Goal: Task Accomplishment & Management: Complete application form

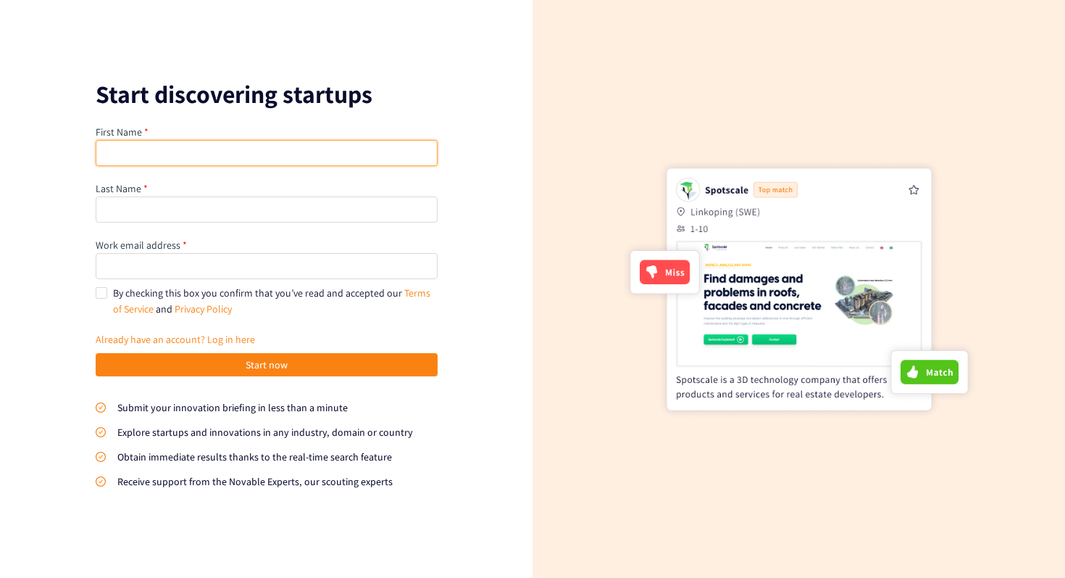
click at [313, 144] on input "text" at bounding box center [267, 153] width 342 height 26
click at [322, 110] on form "Start discovering startups First Name First name is required. Last Name Work em…" at bounding box center [267, 300] width 342 height 434
click at [249, 159] on input "text" at bounding box center [267, 153] width 342 height 26
type input "[PERSON_NAME]"
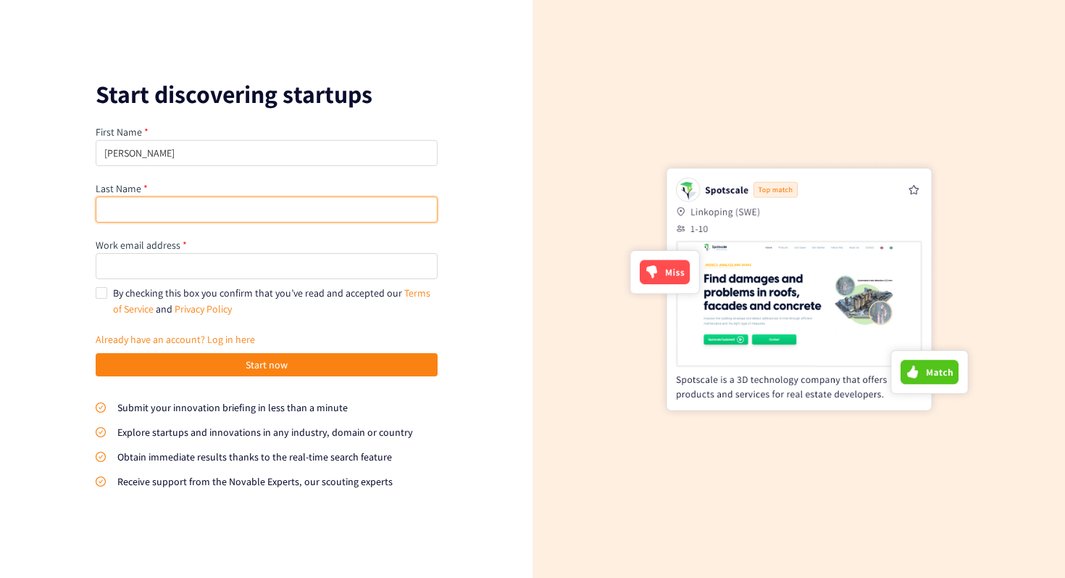
click at [293, 212] on input "text" at bounding box center [267, 209] width 342 height 26
type input "[PERSON_NAME]"
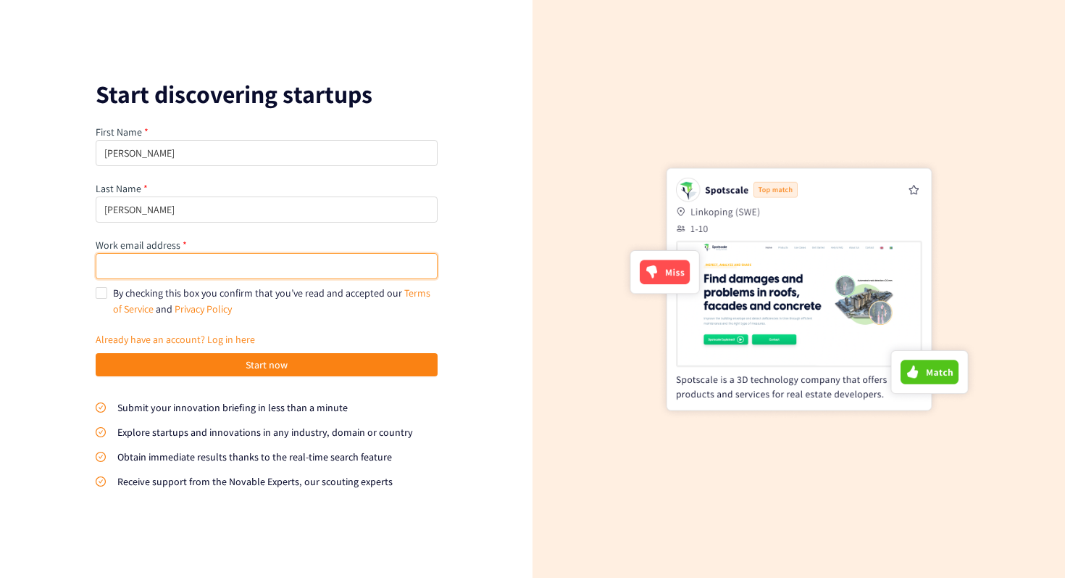
click at [260, 265] on input "email" at bounding box center [267, 266] width 342 height 26
type input "[PERSON_NAME][EMAIL_ADDRESS][DOMAIN_NAME]"
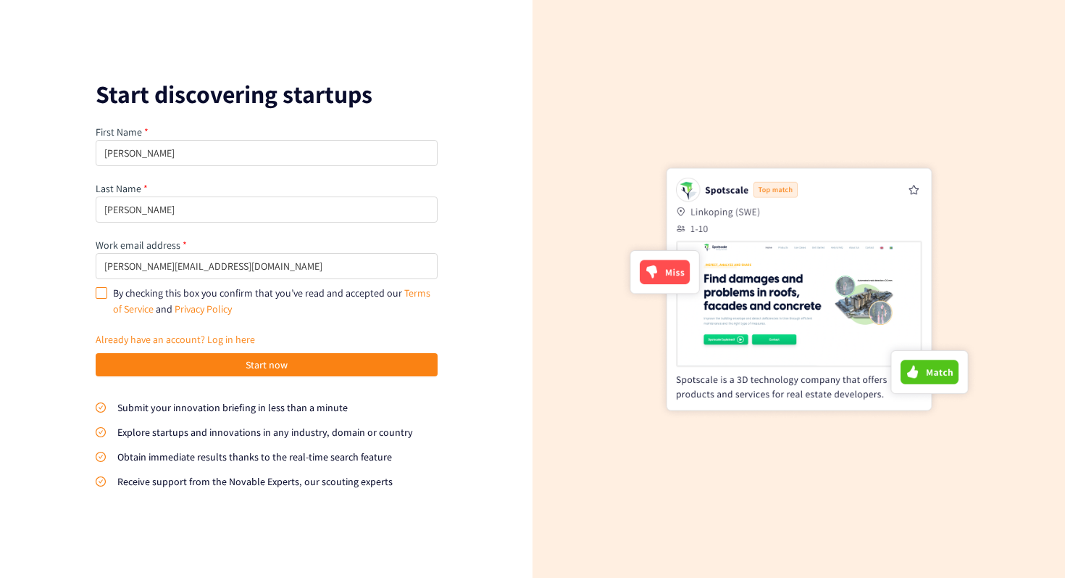
click at [257, 298] on span "By checking this box you confirm that you’ve read and accepted our Terms of Ser…" at bounding box center [271, 300] width 317 height 29
click at [106, 297] on input "By checking this box you confirm that you’ve read and accepted our Terms of Ser…" at bounding box center [101, 292] width 10 height 10
checkbox input "true"
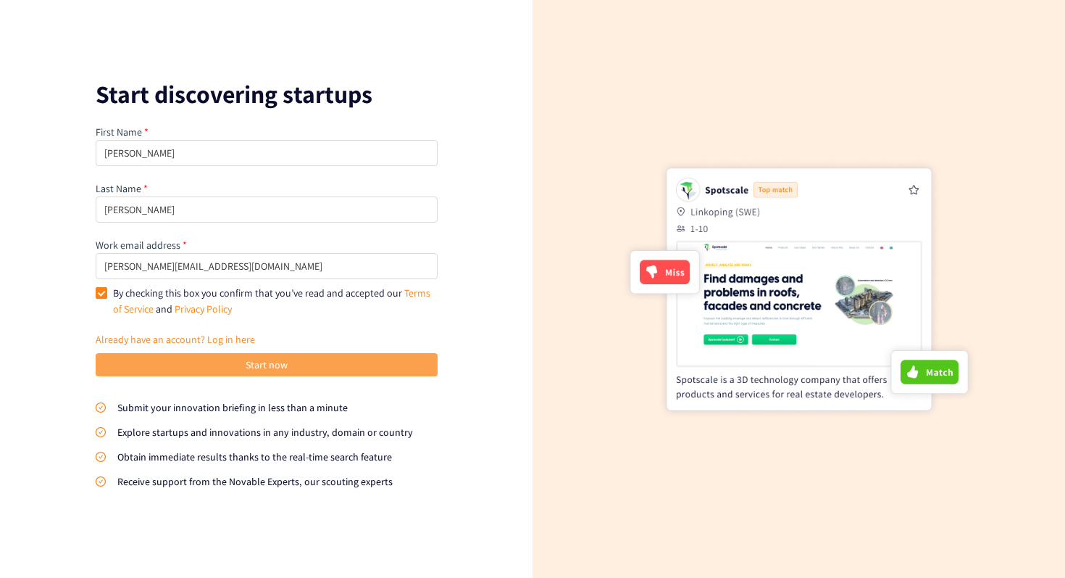
click at [275, 363] on span "Start now" at bounding box center [267, 365] width 42 height 16
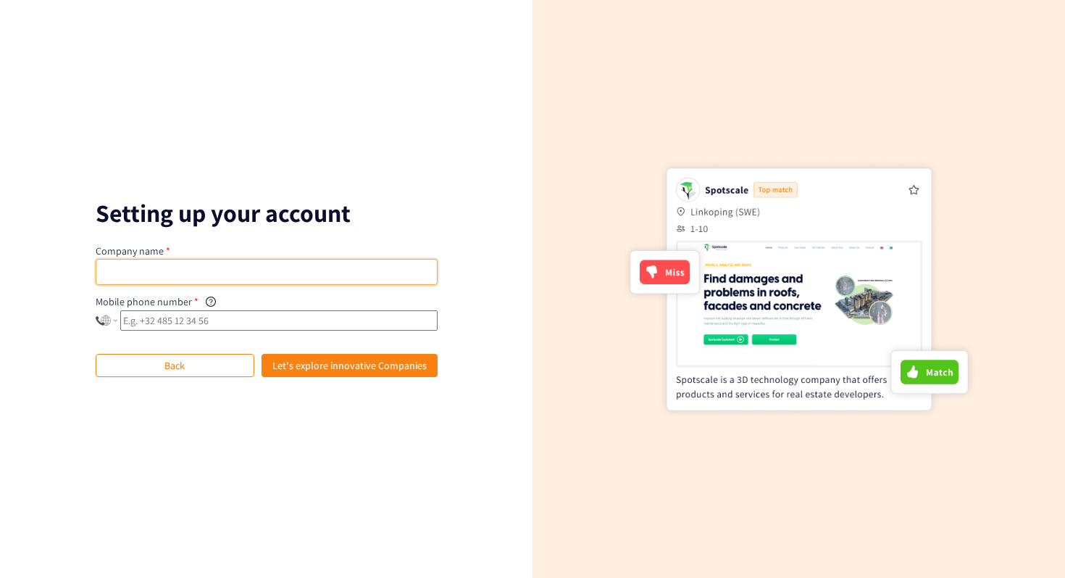
click at [259, 278] on input "text" at bounding box center [267, 272] width 342 height 26
type input "A"
type input "Adeo"
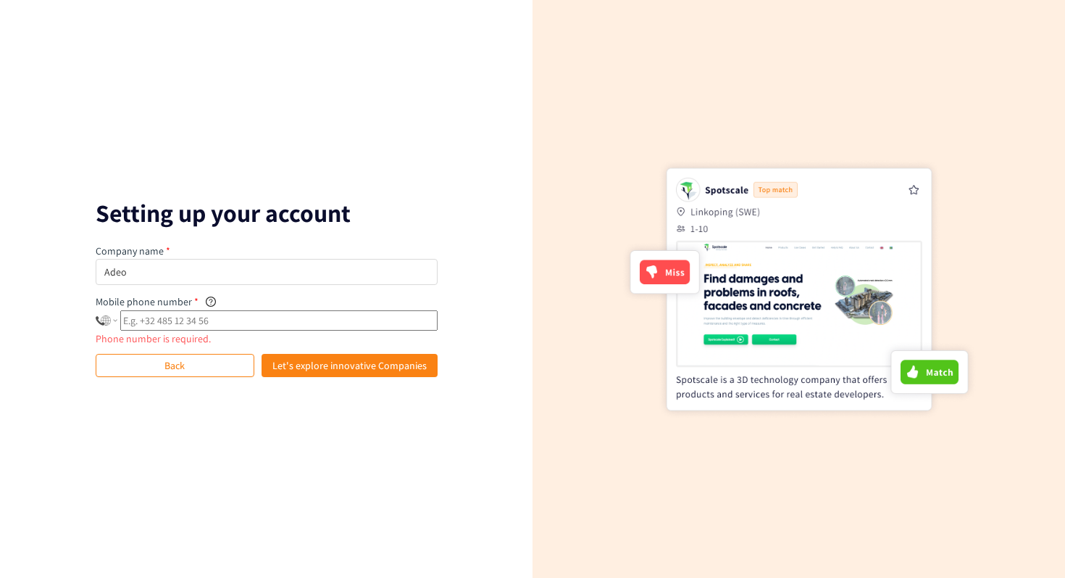
click at [230, 318] on input "tel" at bounding box center [278, 320] width 317 height 20
type input "+3"
select select "FR"
type input "[PHONE_NUMBER]"
click at [306, 372] on span "Let's explore innovative Companies" at bounding box center [349, 365] width 154 height 16
